Goal: Task Accomplishment & Management: Use online tool/utility

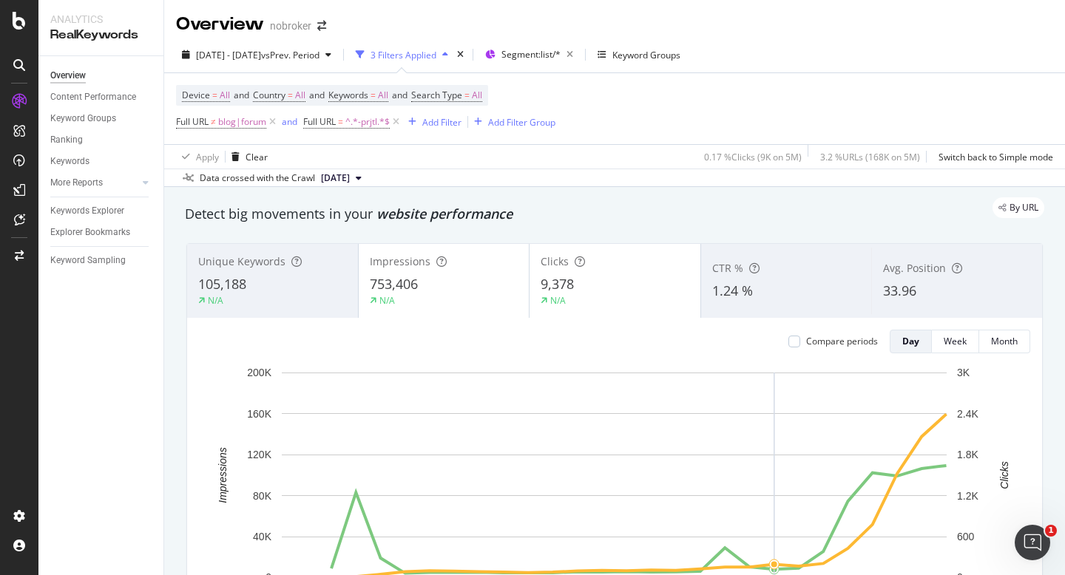
scroll to position [78, 0]
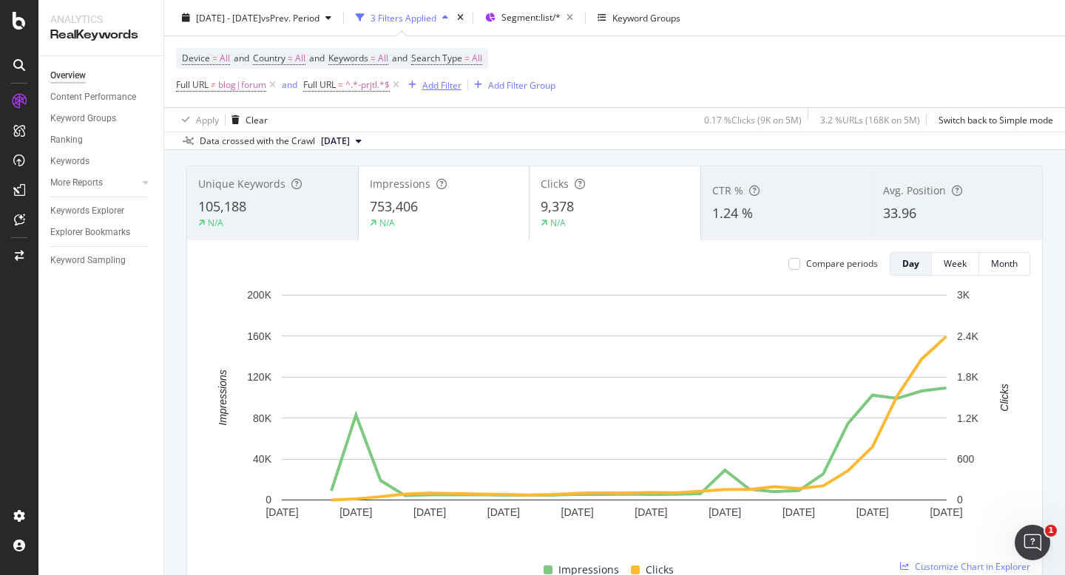
click at [443, 83] on div "Add Filter" at bounding box center [441, 84] width 39 height 13
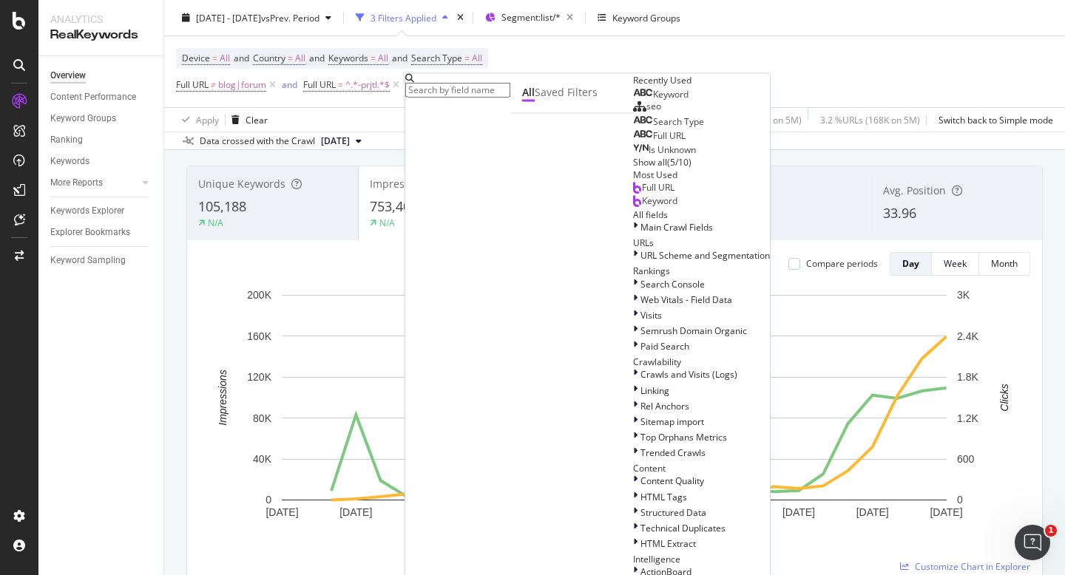
click at [653, 142] on span "Full URL" at bounding box center [669, 135] width 33 height 13
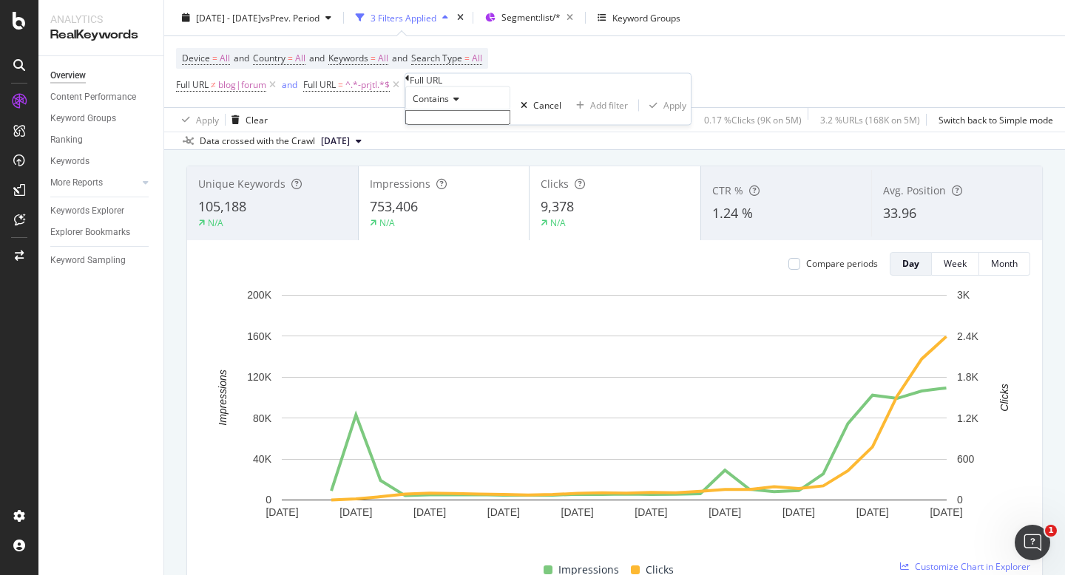
click at [465, 125] on input "text" at bounding box center [457, 117] width 105 height 15
type input "S"
type input "sale"
click at [663, 116] on div "Apply" at bounding box center [674, 110] width 23 height 13
